Goal: Task Accomplishment & Management: Manage account settings

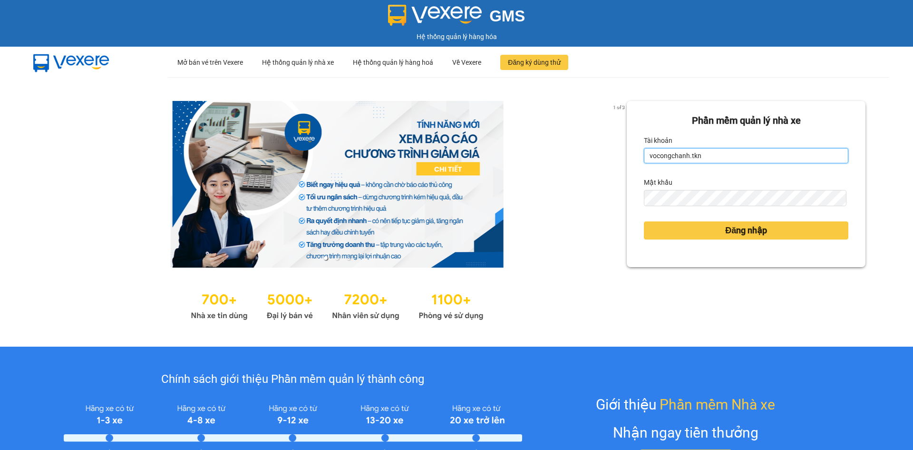
click at [727, 152] on input "vocongchanh.tkn" at bounding box center [746, 155] width 205 height 15
type input "kieutrang.tkn"
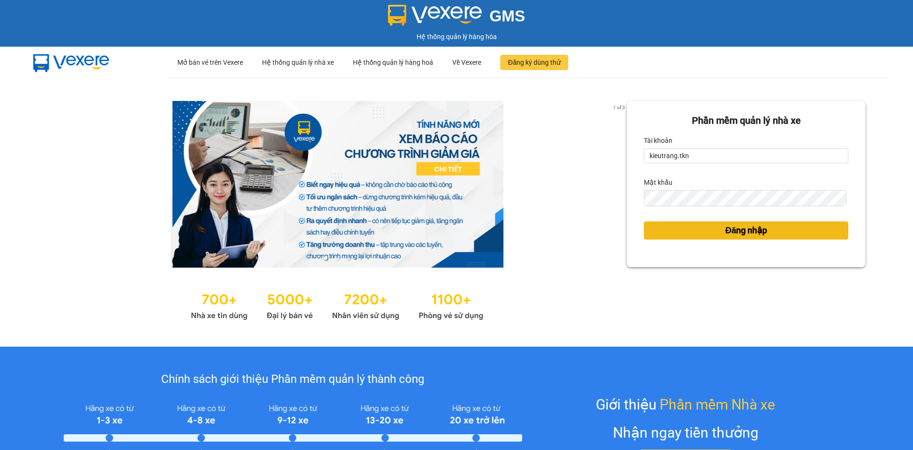
click at [694, 232] on button "Đăng nhập" at bounding box center [746, 230] width 205 height 18
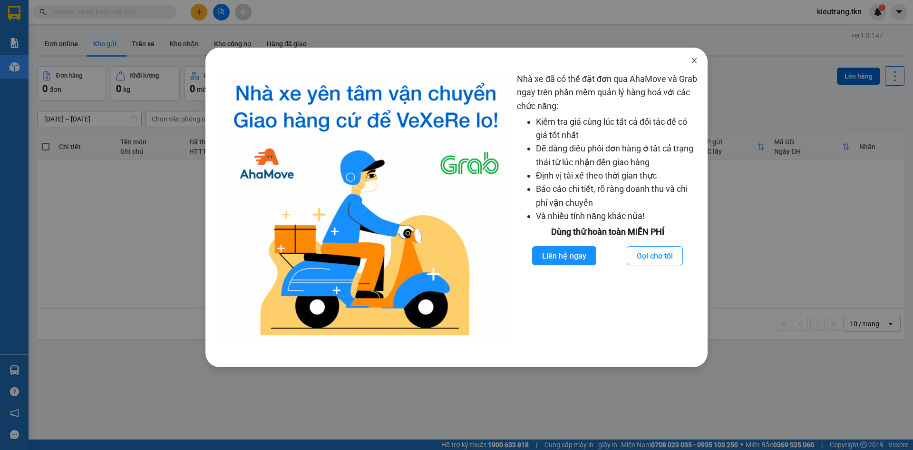
click at [693, 59] on icon "close" at bounding box center [695, 61] width 8 height 8
